Goal: Communication & Community: Answer question/provide support

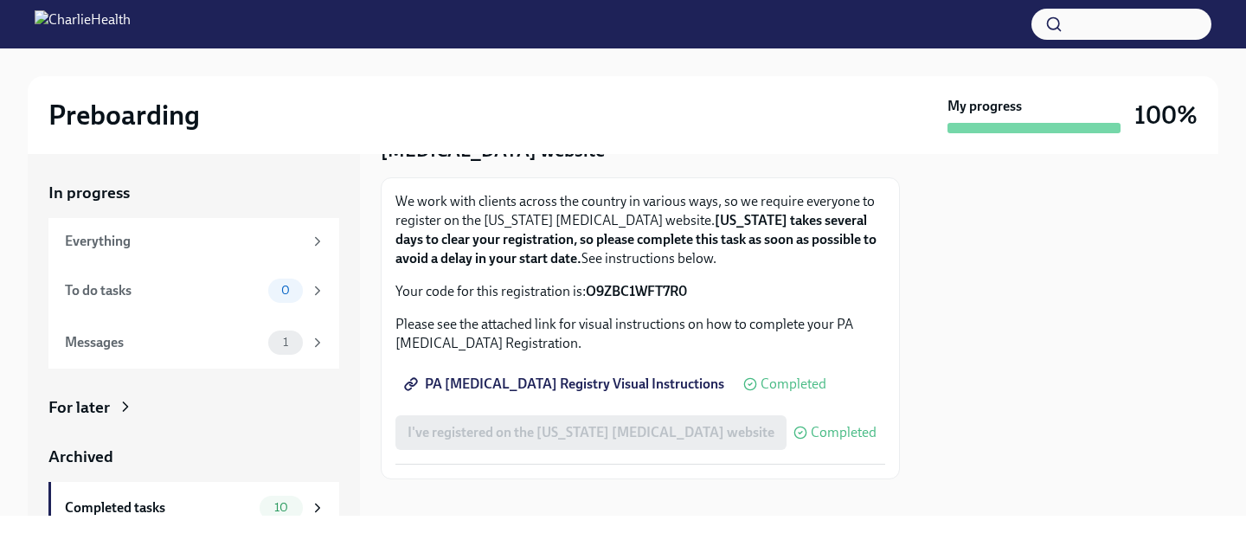
scroll to position [124, 0]
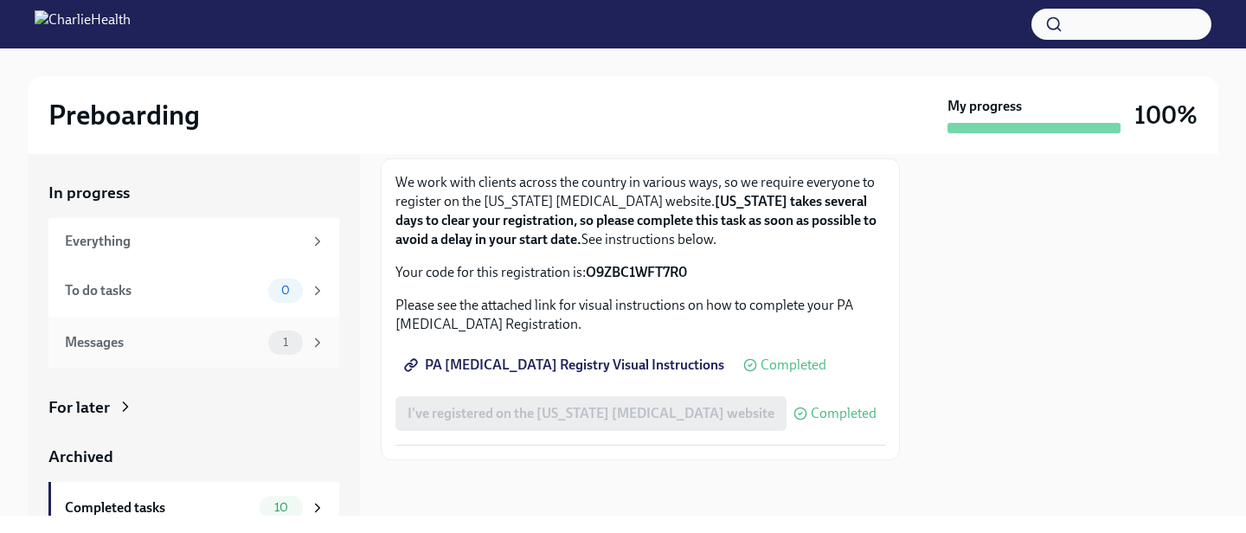
click at [225, 351] on div "Messages" at bounding box center [163, 342] width 196 height 19
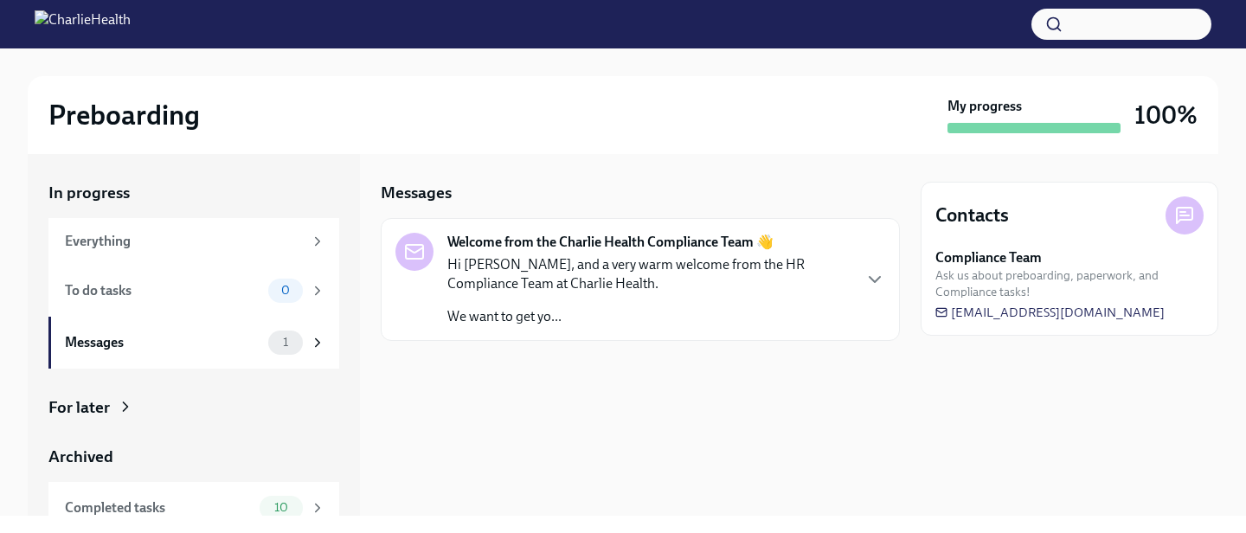
click at [591, 307] on p "We want to get yo..." at bounding box center [648, 316] width 403 height 19
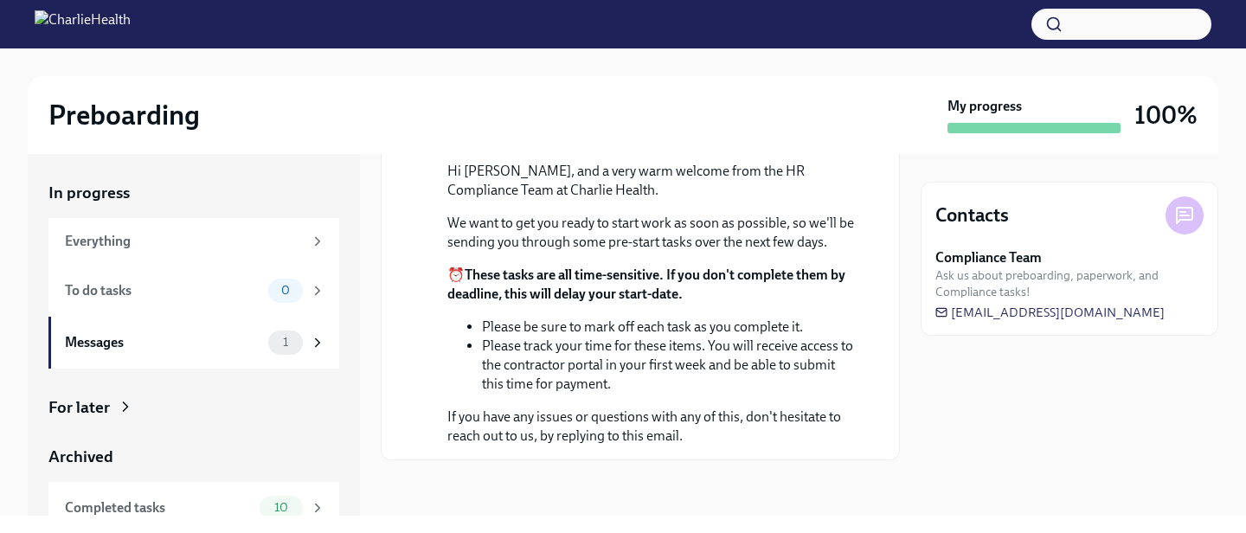
scroll to position [235, 0]
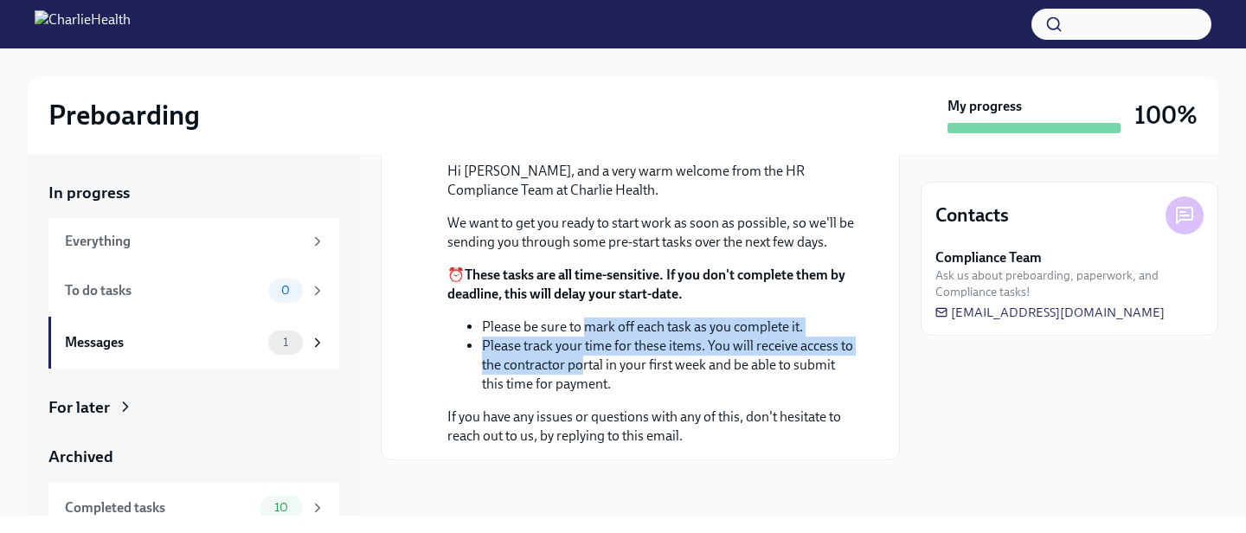
drag, startPoint x: 583, startPoint y: 380, endPoint x: 583, endPoint y: 407, distance: 26.8
click at [583, 394] on ul "Please be sure to mark off each task as you complete it. Please track your time…" at bounding box center [652, 356] width 410 height 76
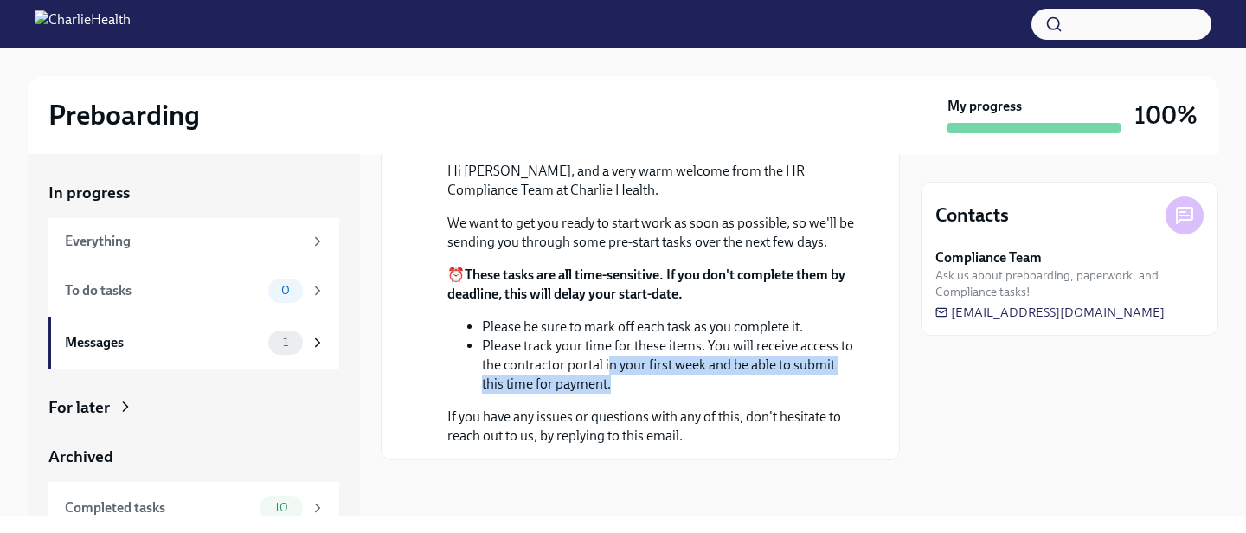
drag, startPoint x: 611, startPoint y: 365, endPoint x: 611, endPoint y: 383, distance: 17.3
click at [611, 383] on li "Please track your time for these items. You will receive access to the contract…" at bounding box center [670, 365] width 376 height 57
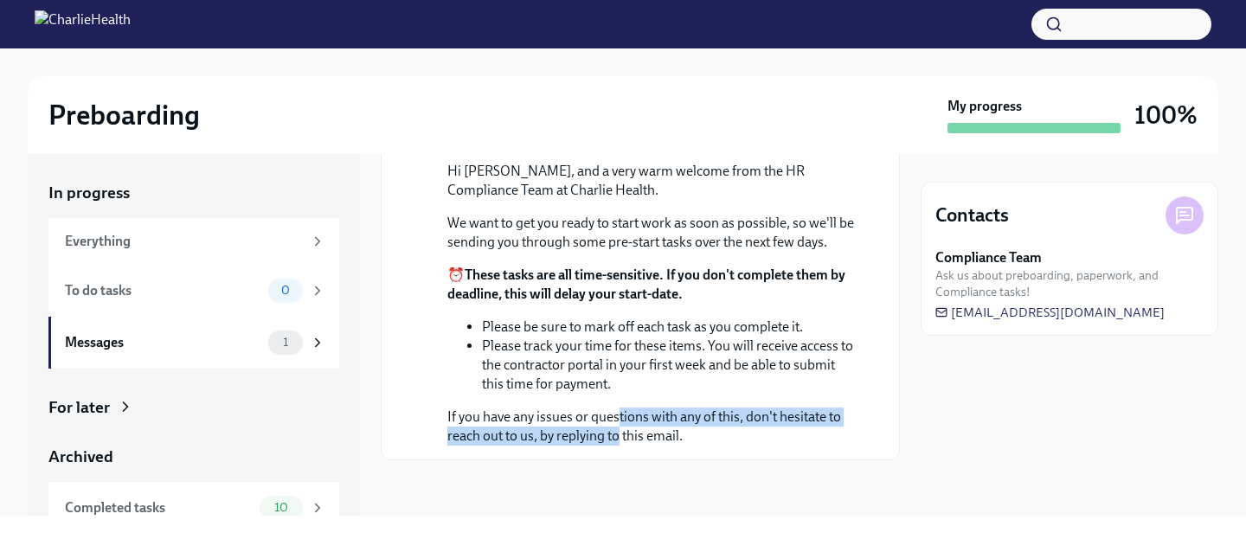
drag, startPoint x: 617, startPoint y: 413, endPoint x: 616, endPoint y: 435, distance: 22.5
click at [616, 435] on p "If you have any issues or questions with any of this, don't hesitate to reach o…" at bounding box center [652, 427] width 410 height 38
click at [621, 439] on p "If you have any issues or questions with any of this, don't hesitate to reach o…" at bounding box center [652, 427] width 410 height 38
